Goal: Task Accomplishment & Management: Use online tool/utility

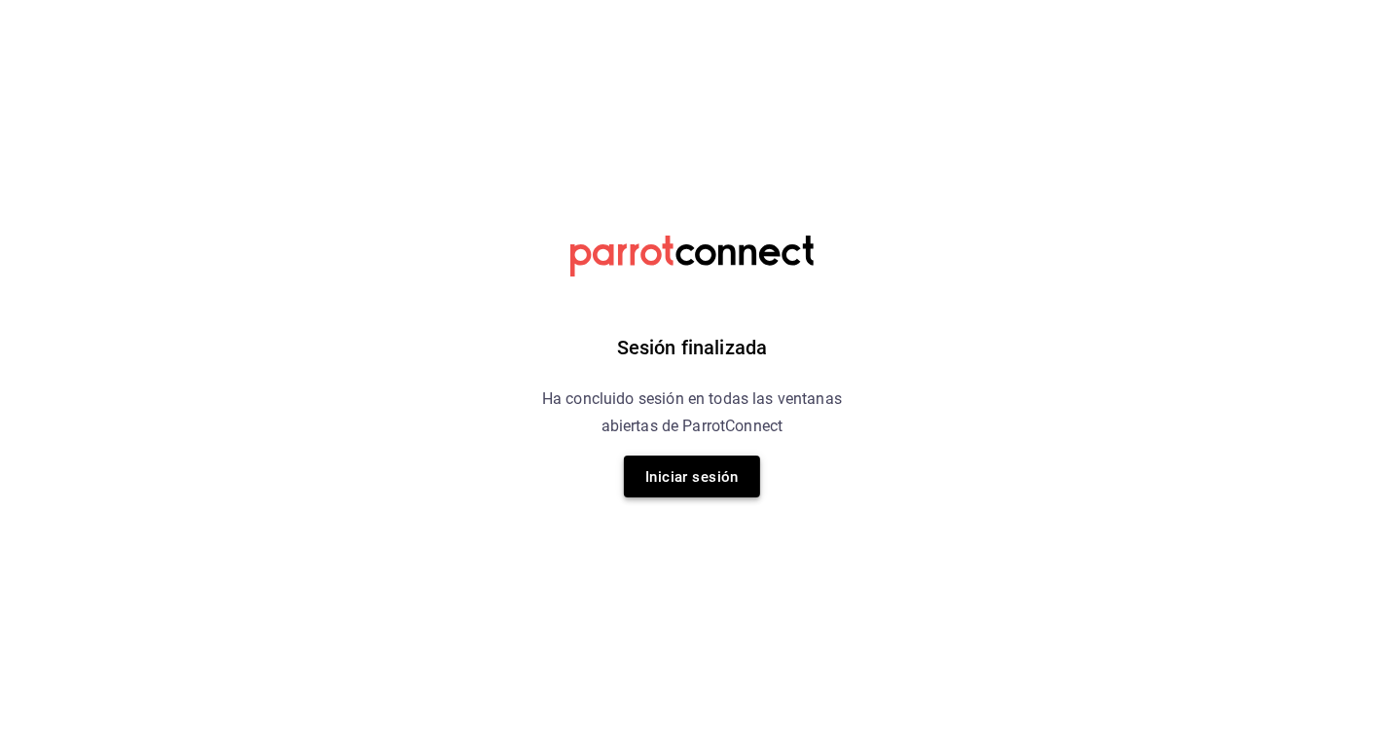
click at [706, 471] on font "Iniciar sesión" at bounding box center [691, 477] width 93 height 18
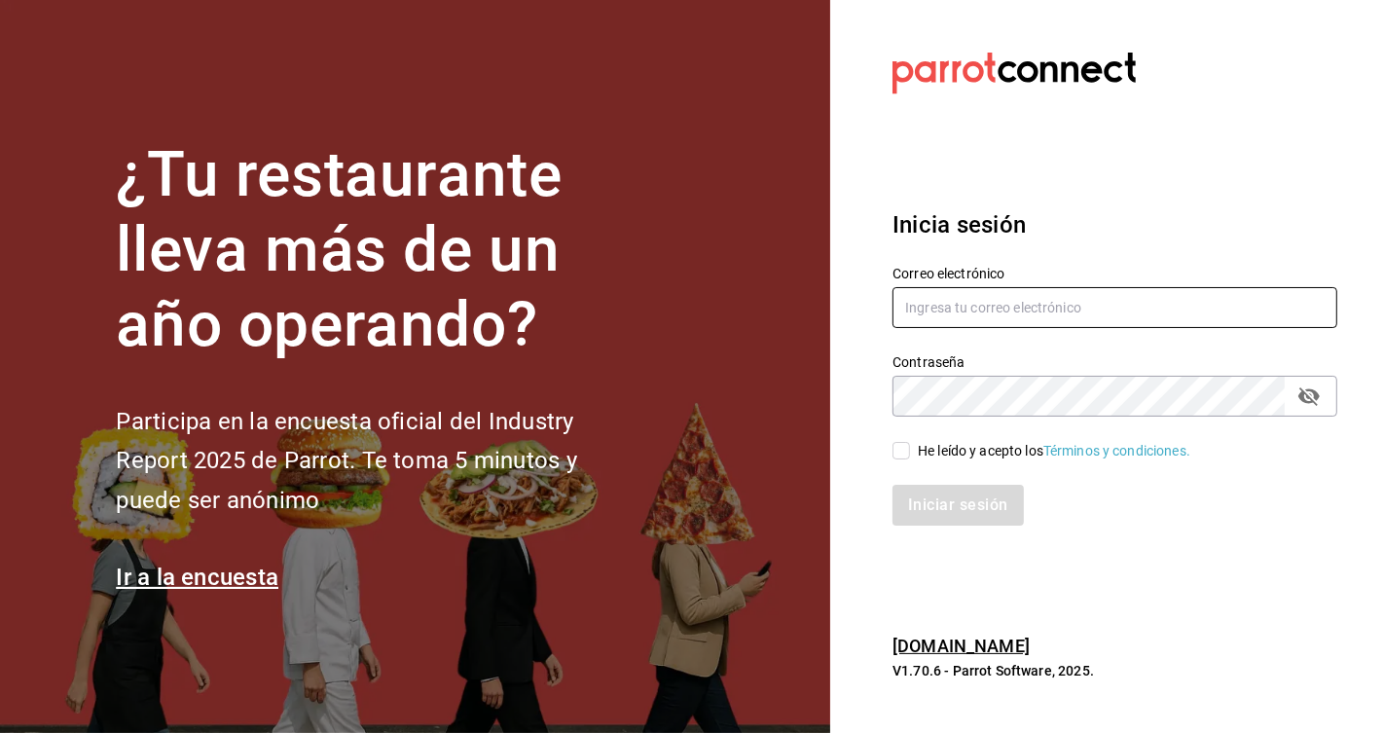
type input "recursoshumanos@donmacizo.com"
click at [899, 448] on input "He leído y acepto los Términos y condiciones." at bounding box center [902, 451] width 18 height 18
checkbox input "true"
click at [951, 506] on font "Iniciar sesión" at bounding box center [958, 504] width 99 height 18
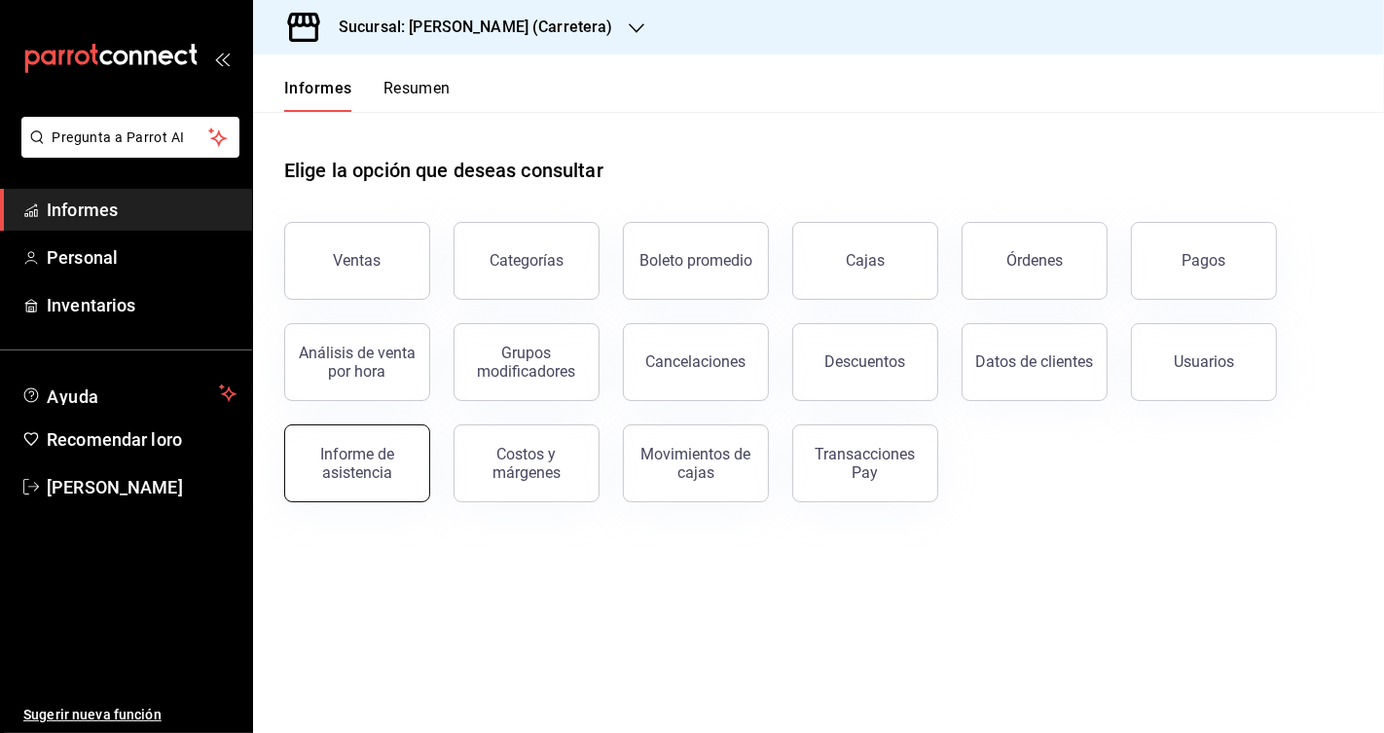
click at [392, 462] on div "Informe de asistencia" at bounding box center [357, 463] width 121 height 37
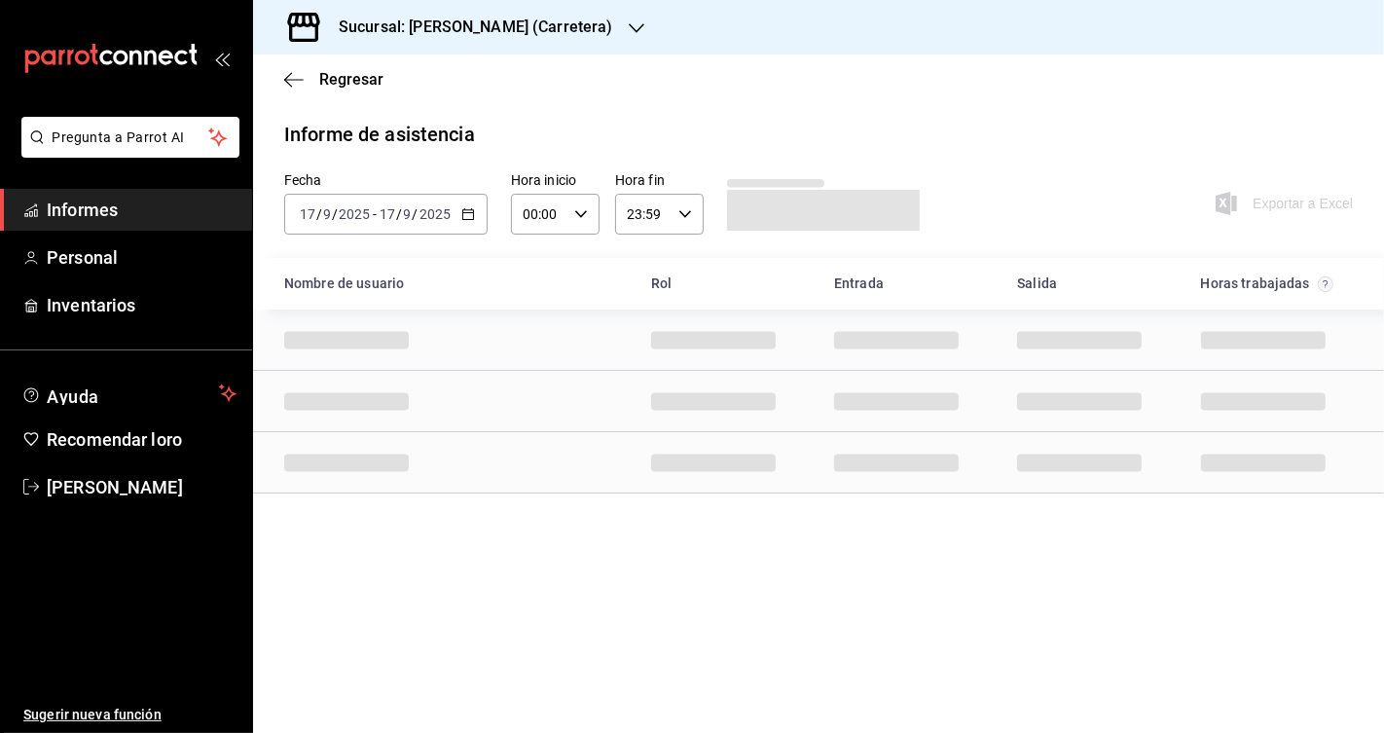
click at [537, 18] on font "Sucursal: [PERSON_NAME] (Carretera)" at bounding box center [476, 27] width 275 height 18
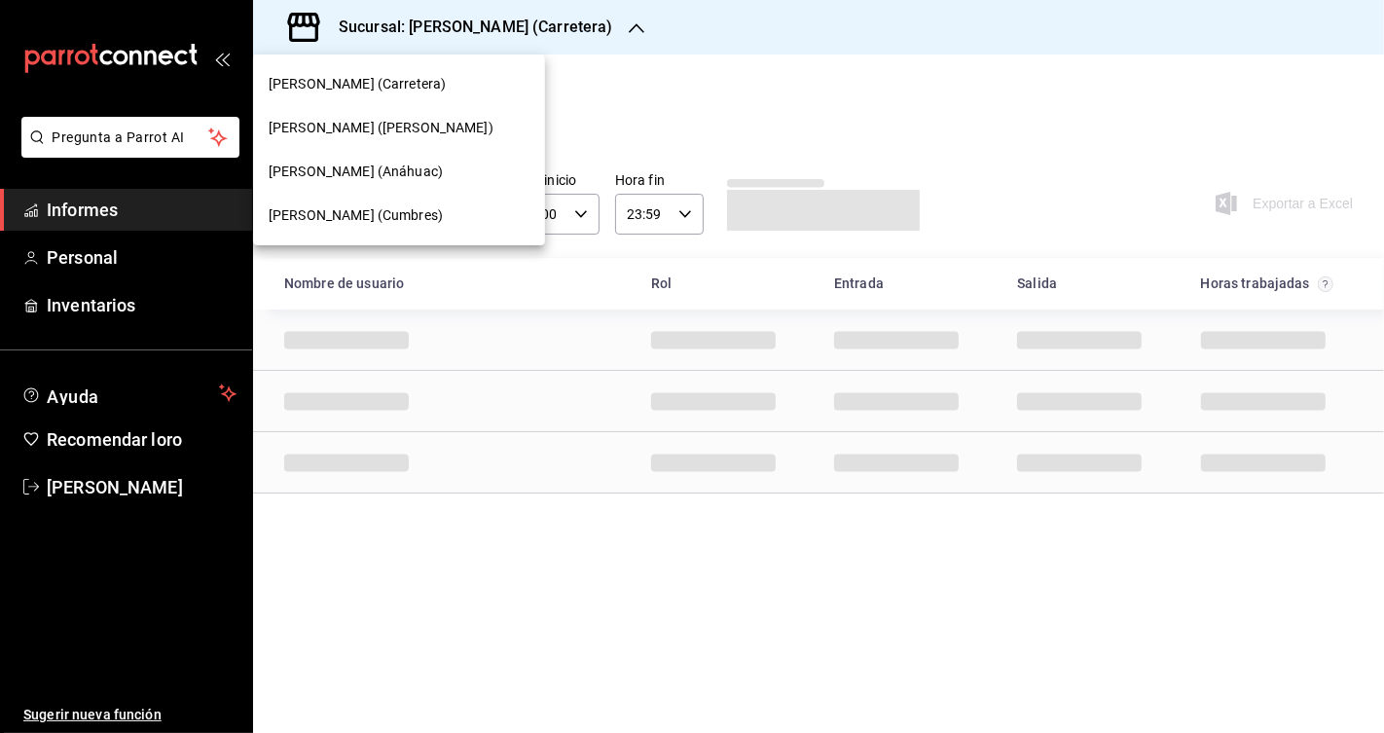
click at [401, 208] on font "[PERSON_NAME] (Cumbres)" at bounding box center [356, 215] width 174 height 16
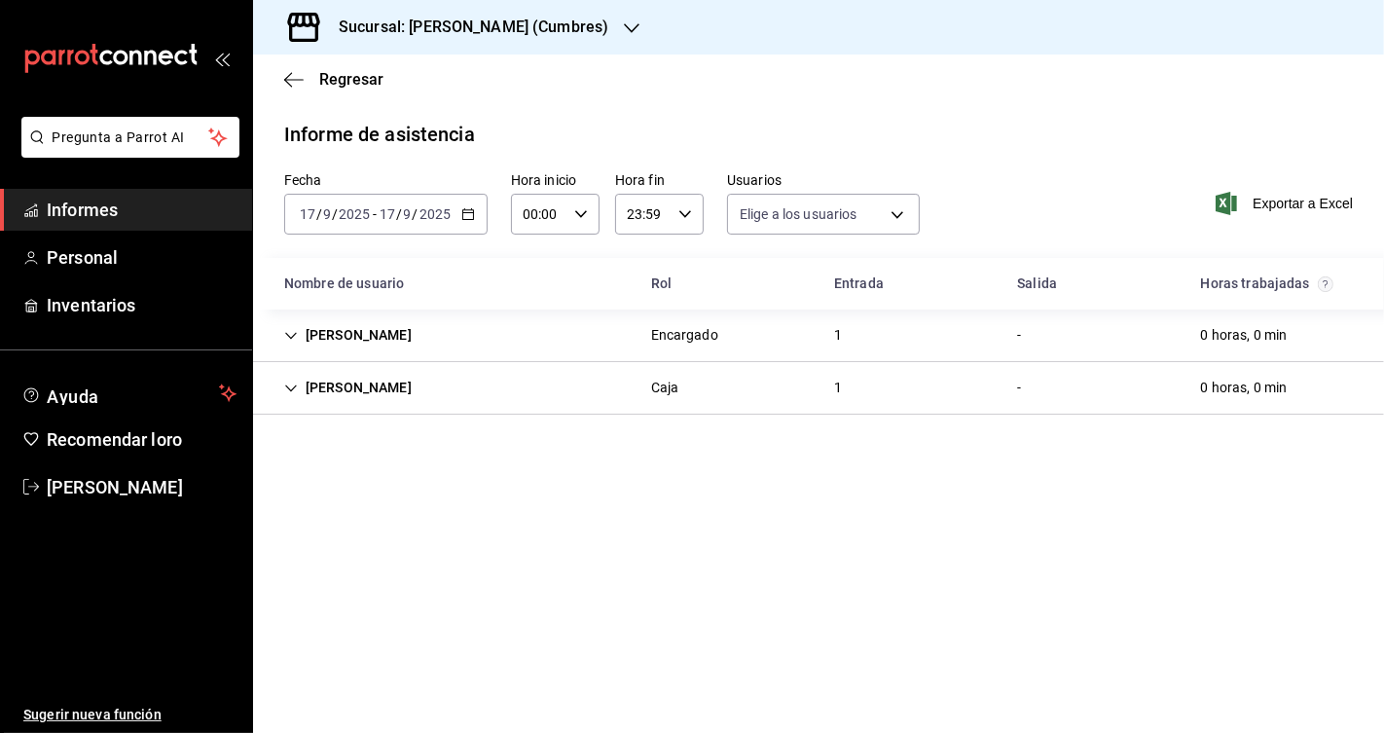
click at [373, 384] on div "[PERSON_NAME]" at bounding box center [348, 388] width 159 height 36
